Goal: Find contact information: Find contact information

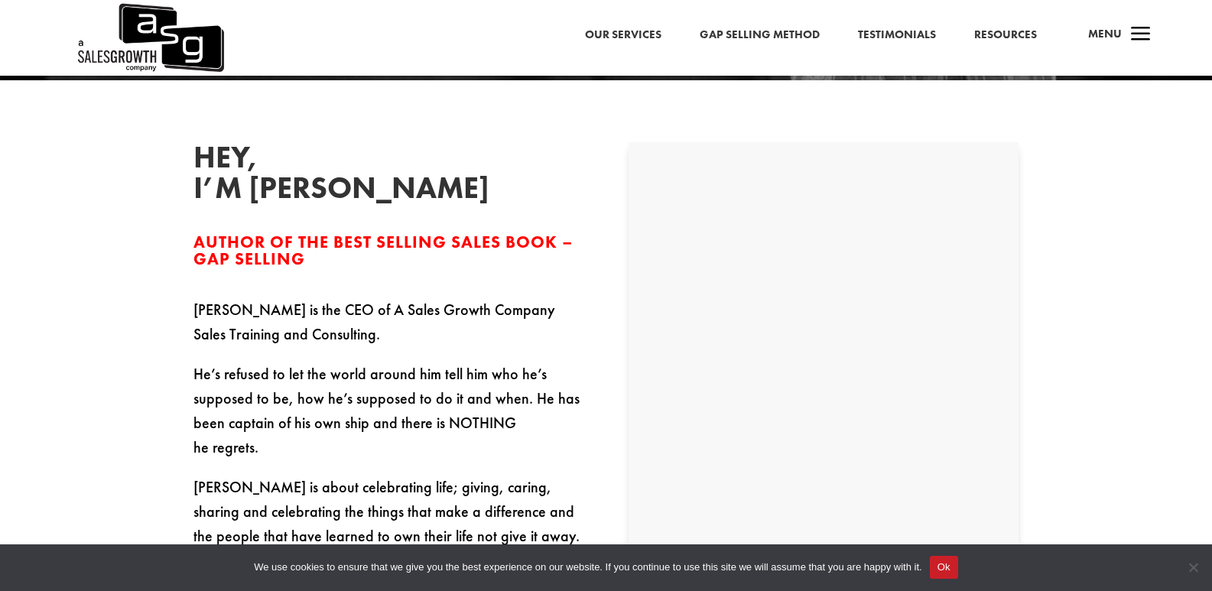
scroll to position [358, 0]
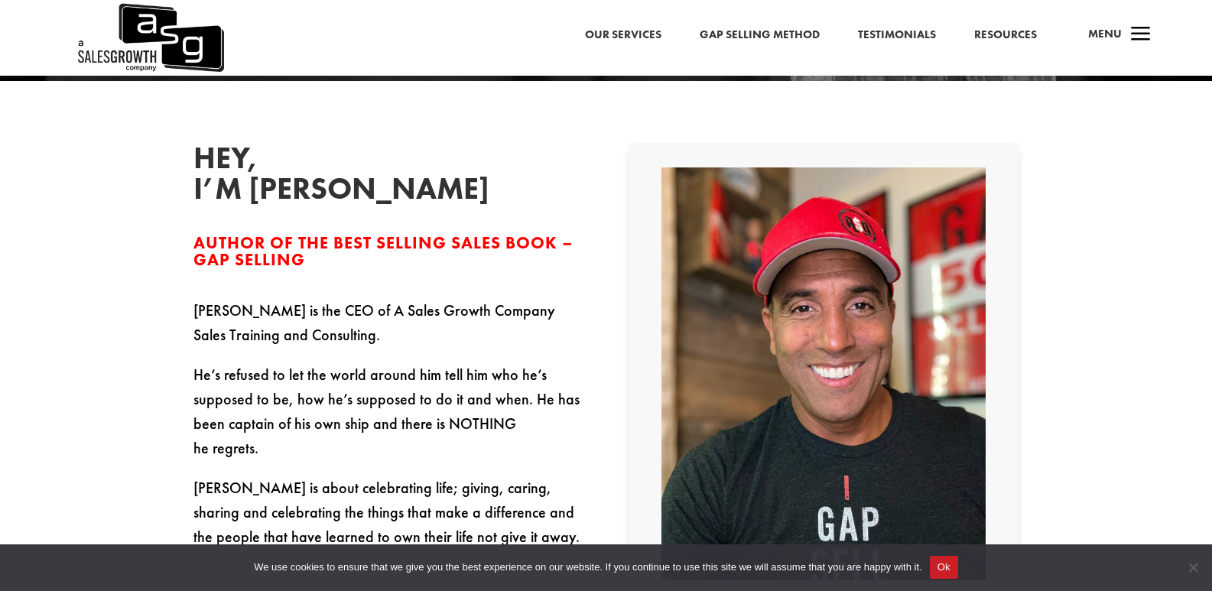
click at [284, 197] on h2 "Hey, I’m [PERSON_NAME]" at bounding box center [307, 177] width 229 height 69
copy h2 "[PERSON_NAME]"
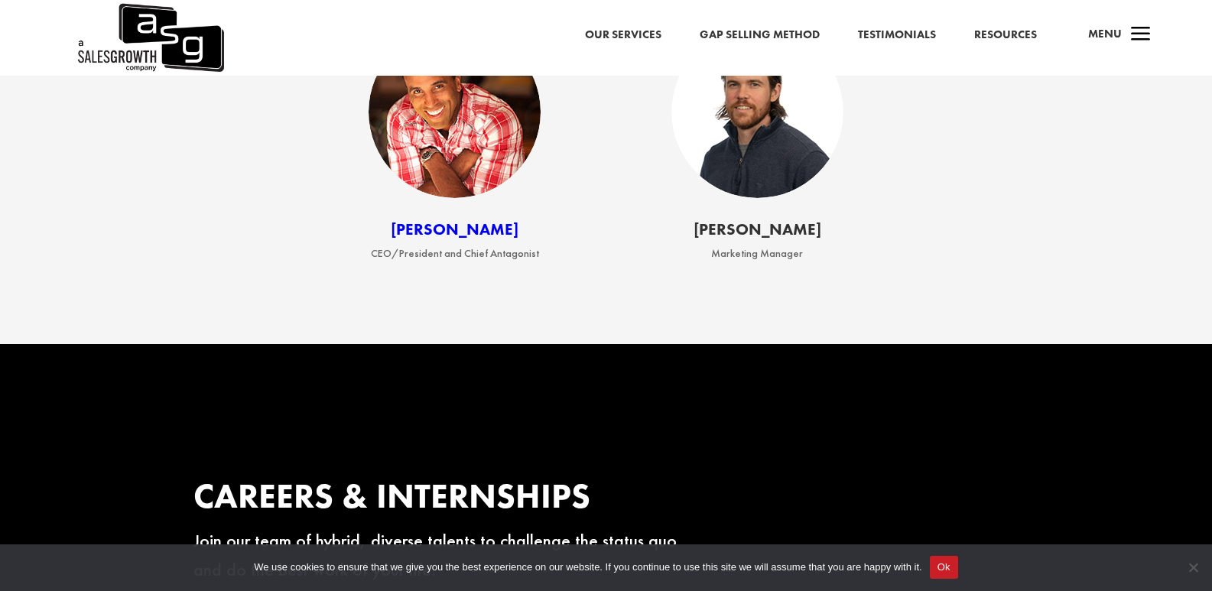
scroll to position [2141, 0]
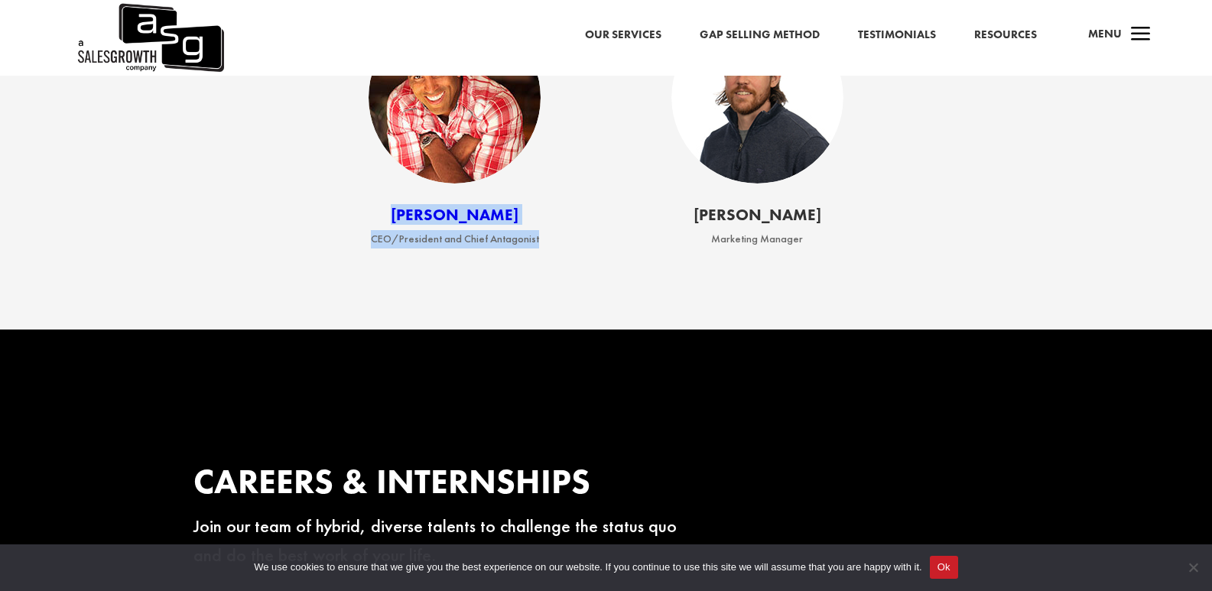
drag, startPoint x: 580, startPoint y: 260, endPoint x: 456, endPoint y: 265, distance: 124.0
click at [408, 229] on div "Keenan CEO/President and Chief Antagonist" at bounding box center [455, 233] width 271 height 54
copy div "Keenan CEO/President and Chief Antagonist"
click at [502, 222] on h4 "[PERSON_NAME]" at bounding box center [455, 218] width 271 height 24
drag, startPoint x: 502, startPoint y: 222, endPoint x: 412, endPoint y: 222, distance: 90.2
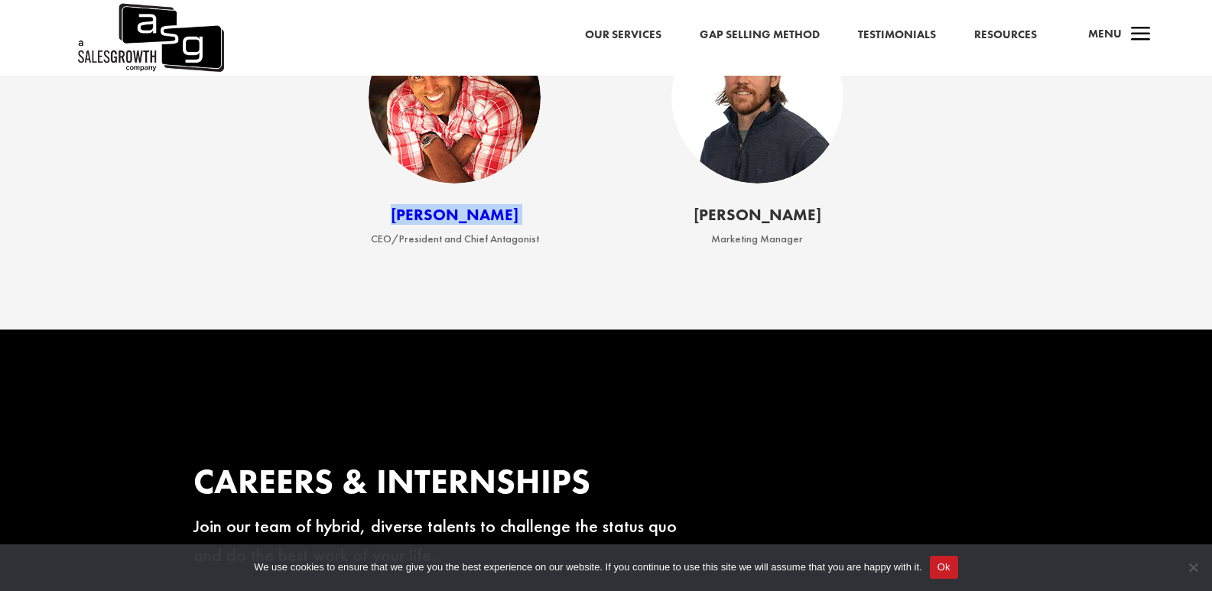
click at [412, 222] on h4 "[PERSON_NAME]" at bounding box center [455, 218] width 271 height 24
copy div "[PERSON_NAME] Marketing Manager"
drag, startPoint x: 816, startPoint y: 252, endPoint x: 725, endPoint y: 232, distance: 93.3
click at [725, 232] on div "[PERSON_NAME] Marketing Manager" at bounding box center [757, 233] width 271 height 54
